Goal: Find specific page/section: Find specific page/section

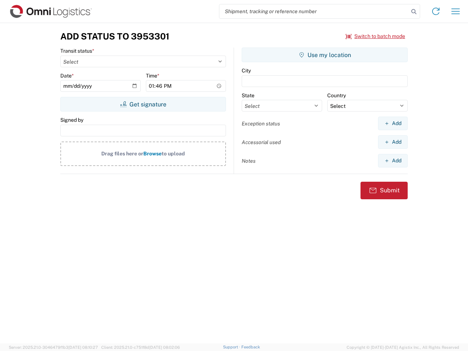
click at [314, 11] on input "search" at bounding box center [315, 11] width 190 height 14
click at [414, 12] on icon at bounding box center [414, 12] width 10 height 10
click at [436, 11] on icon at bounding box center [436, 11] width 12 height 12
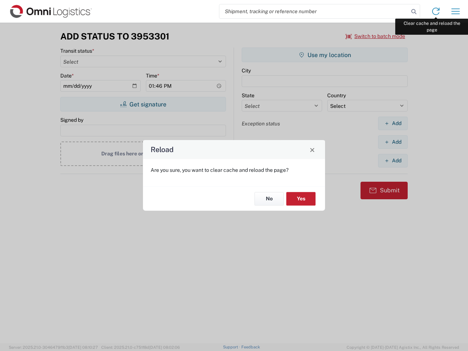
click at [456, 11] on div "Reload Are you sure, you want to clear cache and reload the page? No Yes" at bounding box center [234, 175] width 468 height 351
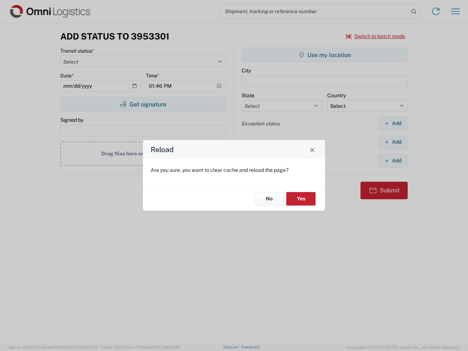
click at [376, 36] on div "Reload Are you sure, you want to clear cache and reload the page? No Yes" at bounding box center [234, 175] width 468 height 351
click at [143, 104] on div "Reload Are you sure, you want to clear cache and reload the page? No Yes" at bounding box center [234, 175] width 468 height 351
click at [325, 55] on div "Reload Are you sure, you want to clear cache and reload the page? No Yes" at bounding box center [234, 175] width 468 height 351
click at [393, 123] on div "Reload Are you sure, you want to clear cache and reload the page? No Yes" at bounding box center [234, 175] width 468 height 351
click at [393, 142] on div "Reload Are you sure, you want to clear cache and reload the page? No Yes" at bounding box center [234, 175] width 468 height 351
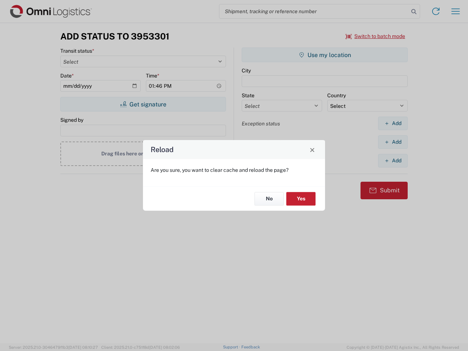
click at [393, 161] on div "Reload Are you sure, you want to clear cache and reload the page? No Yes" at bounding box center [234, 175] width 468 height 351
